Goal: Find specific page/section: Find specific page/section

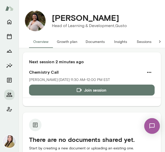
scroll to position [591, 0]
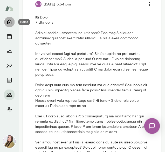
click at [7, 19] on icon "Home" at bounding box center [9, 22] width 6 height 6
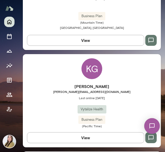
scroll to position [1406, 0]
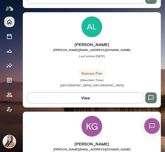
click at [99, 30] on div "[PERSON_NAME] [PERSON_NAME][EMAIL_ADDRESS][DOMAIN_NAME] Last online [DATE] Busi…" at bounding box center [92, 59] width 138 height 95
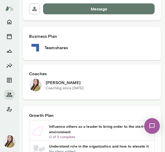
scroll to position [182, 0]
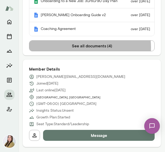
click at [75, 51] on button "See all documents ( 4 )" at bounding box center [92, 45] width 126 height 11
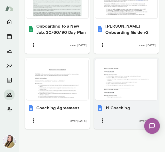
scroll to position [323, 0]
click at [121, 77] on div at bounding box center [126, 79] width 58 height 37
